Goal: Information Seeking & Learning: Learn about a topic

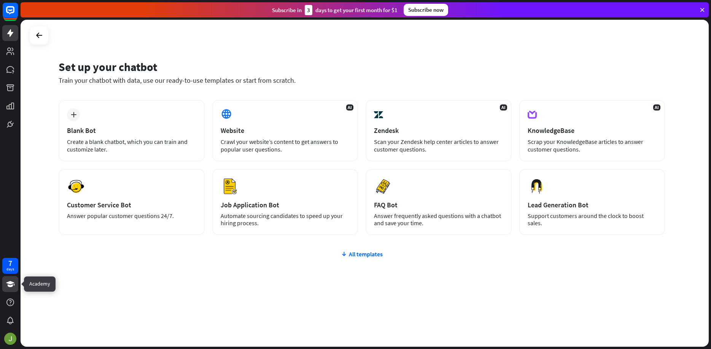
click at [10, 279] on link at bounding box center [10, 284] width 16 height 16
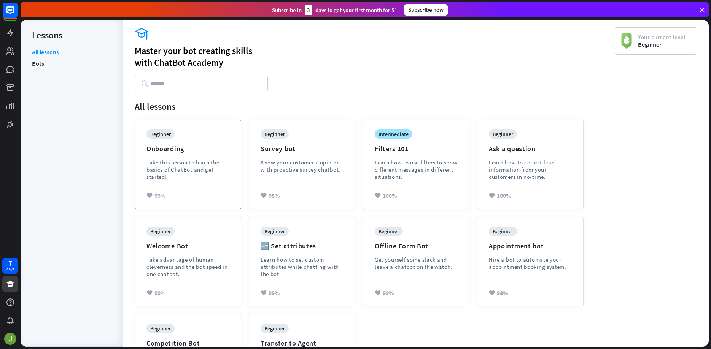
click at [167, 156] on div "beginner Onboarding Take this lesson to learn the basics of ChatBot and get sta…" at bounding box center [187, 161] width 83 height 62
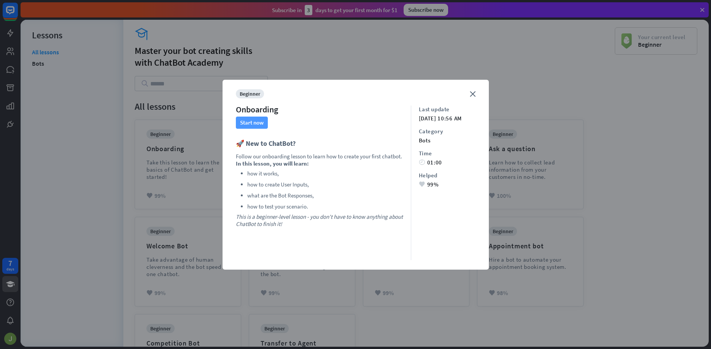
click at [248, 126] on button "Start now" at bounding box center [252, 123] width 32 height 12
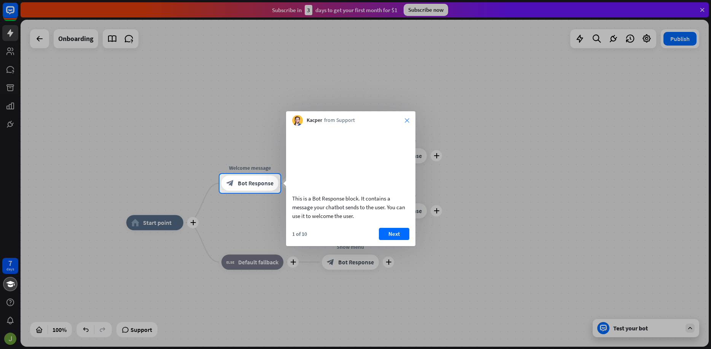
click at [406, 121] on icon "close" at bounding box center [407, 120] width 5 height 5
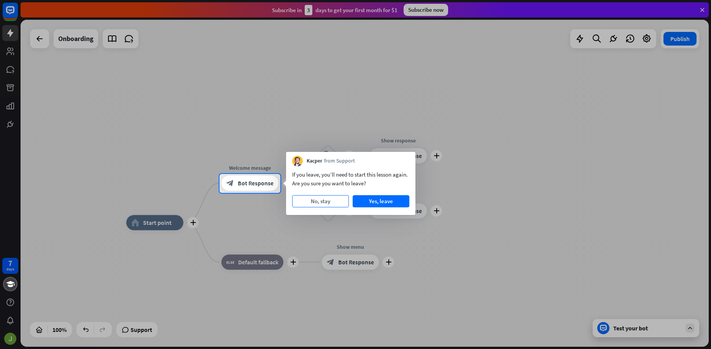
click at [327, 198] on button "No, stay" at bounding box center [320, 201] width 57 height 12
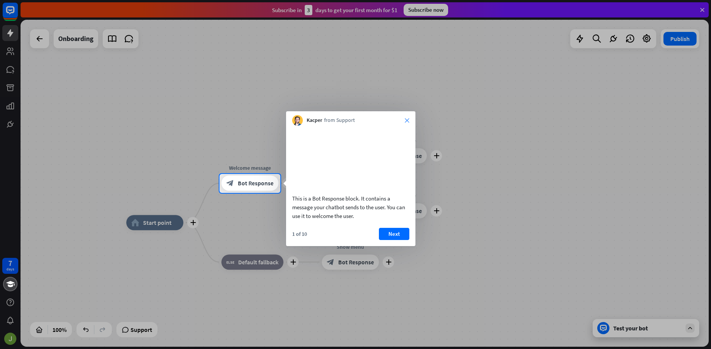
click at [408, 118] on div "Kacper from Support close" at bounding box center [350, 118] width 129 height 14
click at [409, 121] on icon "close" at bounding box center [407, 120] width 5 height 5
